Goal: Obtain resource: Download file/media

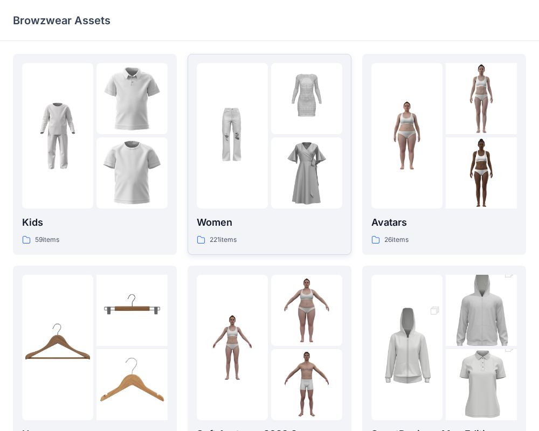
click at [240, 178] on div at bounding box center [232, 136] width 71 height 146
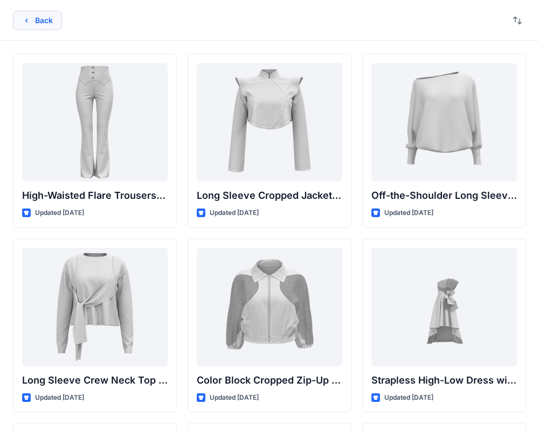
click at [39, 24] on button "Back" at bounding box center [37, 20] width 49 height 19
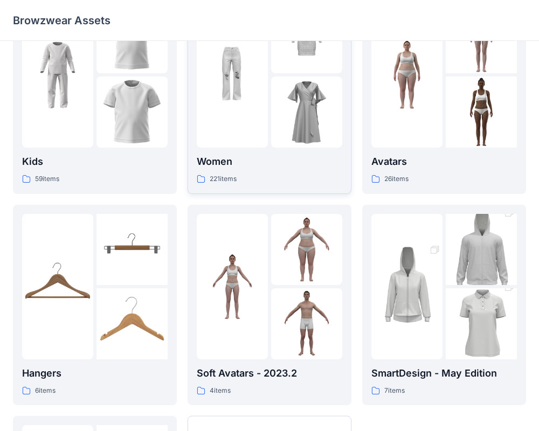
scroll to position [62, 0]
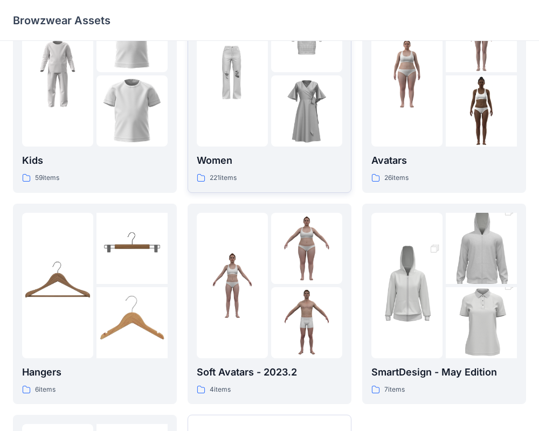
click at [292, 165] on p "Women" at bounding box center [270, 160] width 146 height 15
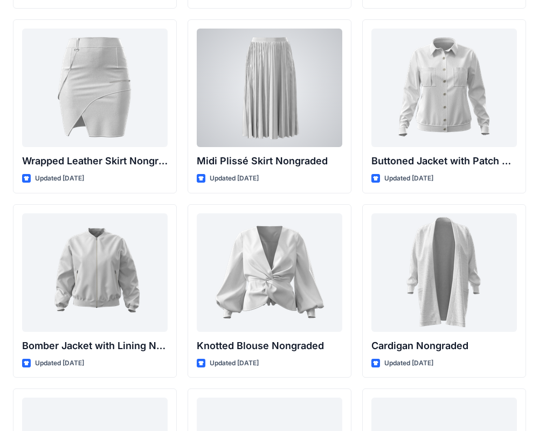
scroll to position [9817, 0]
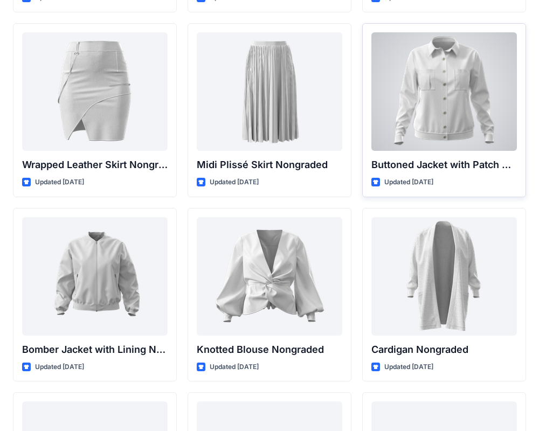
click at [430, 130] on div at bounding box center [444, 91] width 146 height 119
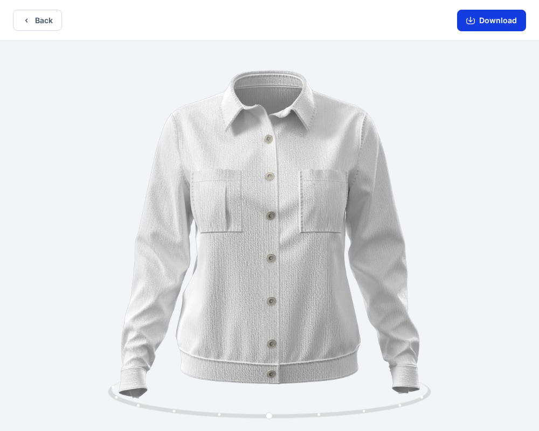
click at [493, 22] on button "Download" at bounding box center [491, 21] width 69 height 22
click at [33, 19] on button "Back" at bounding box center [37, 20] width 49 height 21
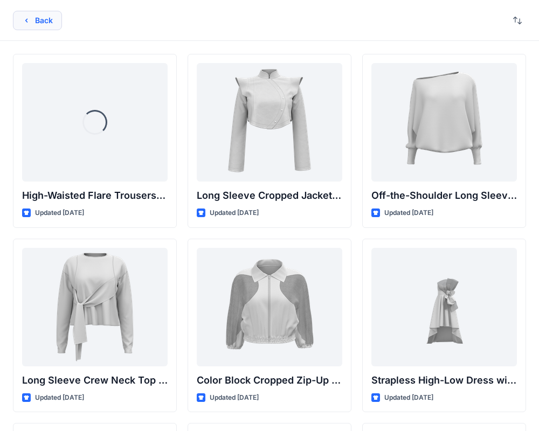
click at [24, 24] on button "Back" at bounding box center [37, 20] width 49 height 19
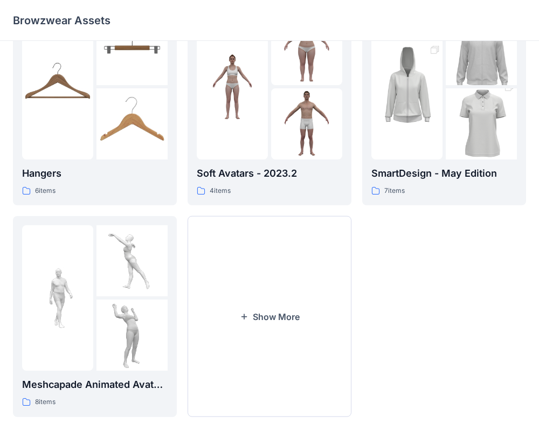
scroll to position [261, 0]
click at [217, 253] on button "Show More" at bounding box center [270, 316] width 164 height 201
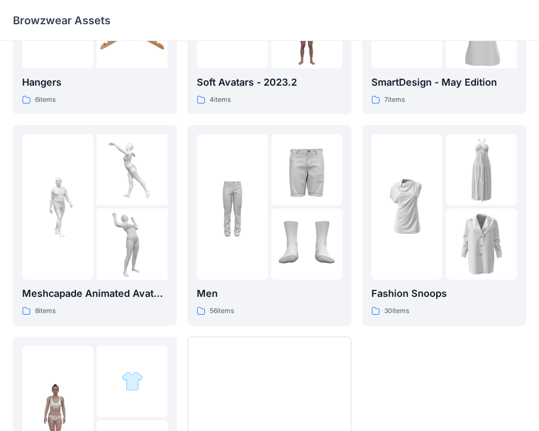
scroll to position [363, 0]
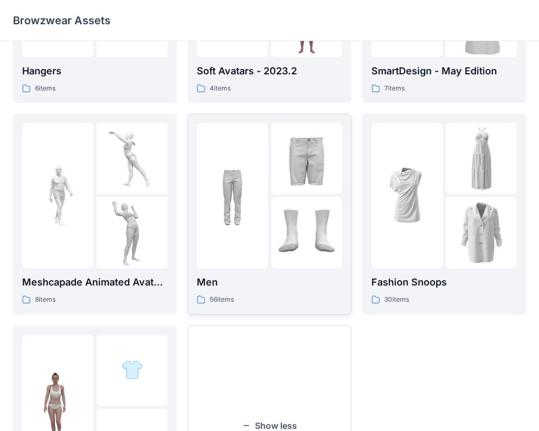
click at [239, 285] on p "Men" at bounding box center [270, 282] width 146 height 15
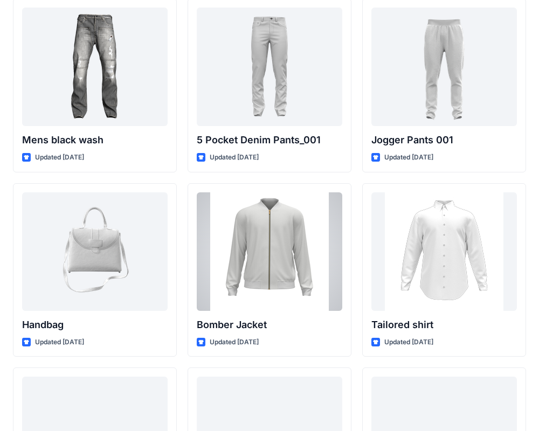
scroll to position [432, 0]
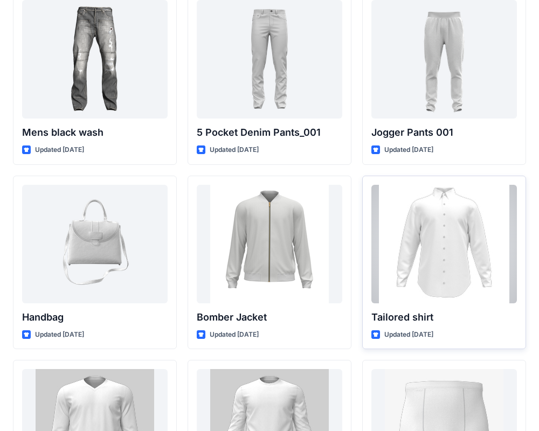
click at [428, 244] on div at bounding box center [444, 244] width 146 height 119
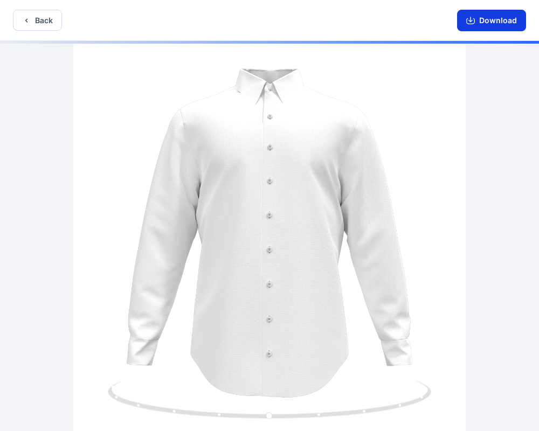
click at [479, 24] on button "Download" at bounding box center [491, 21] width 69 height 22
